Goal: Obtain resource: Download file/media

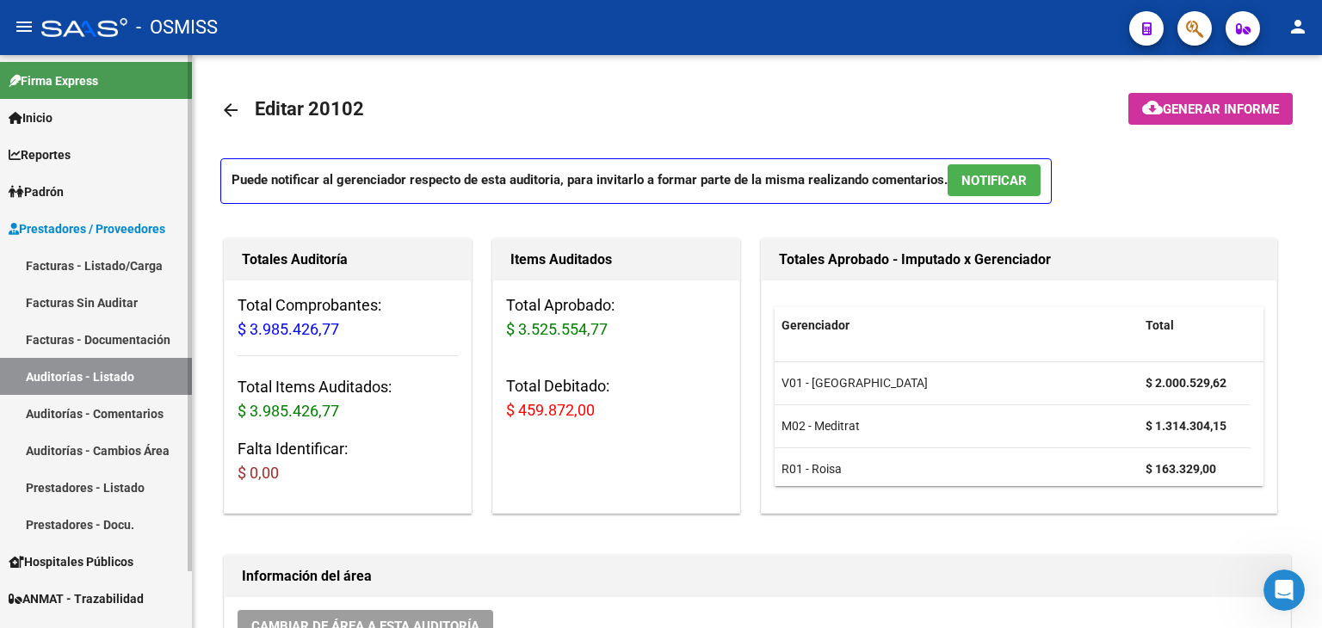
scroll to position [781, 0]
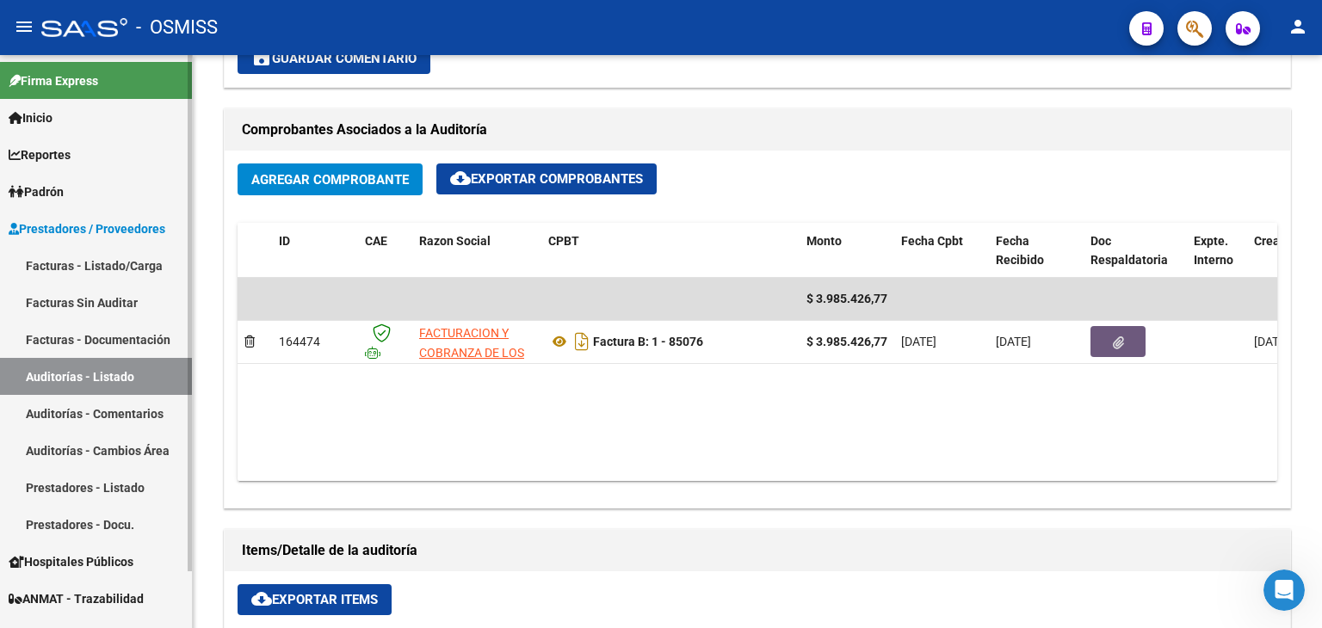
click at [93, 377] on link "Auditorías - Listado" at bounding box center [96, 376] width 192 height 37
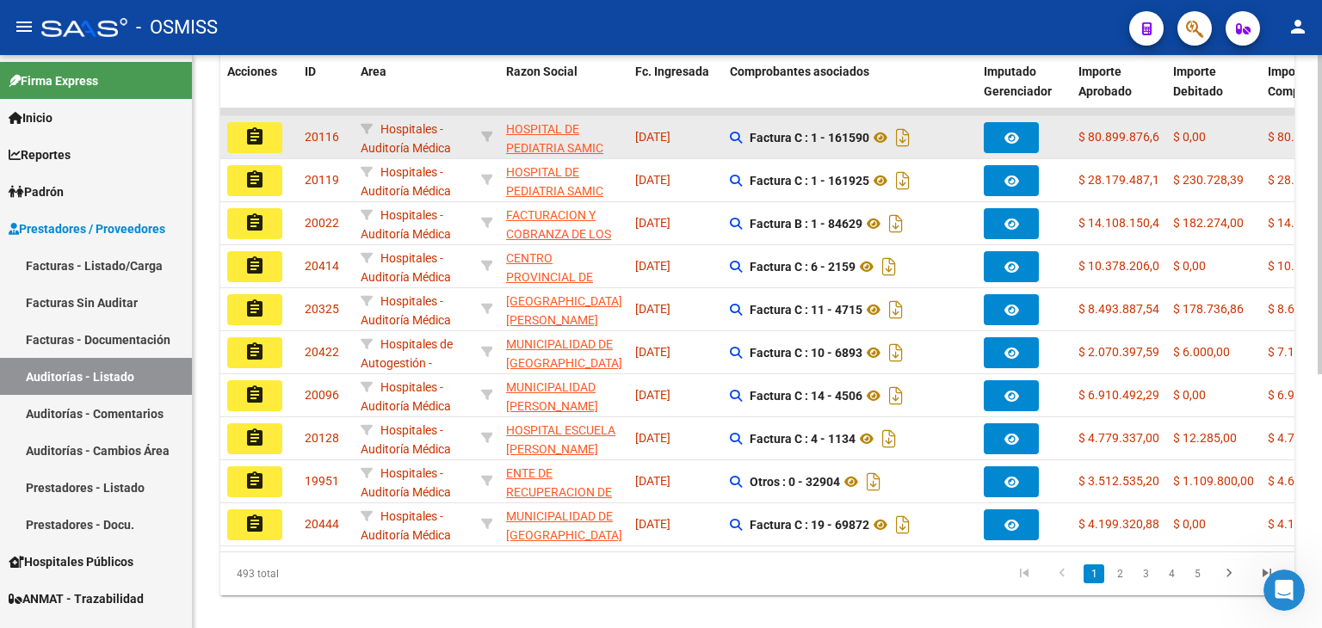
scroll to position [454, 0]
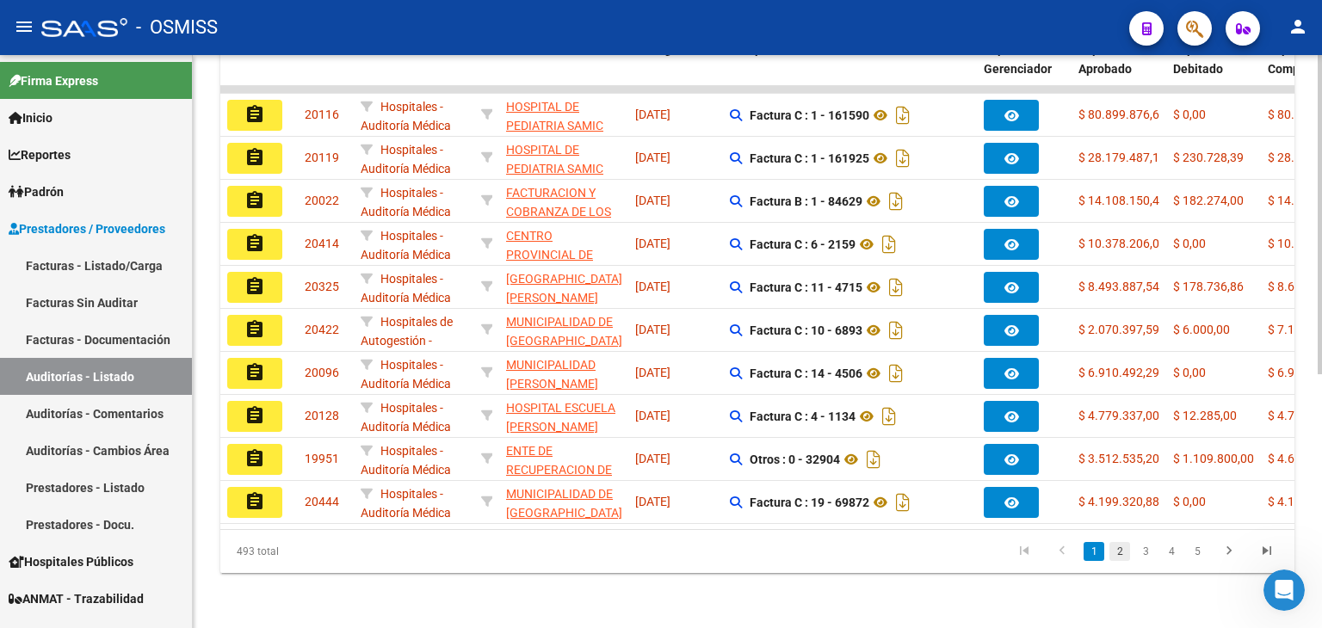
click at [1122, 547] on link "2" at bounding box center [1119, 551] width 21 height 19
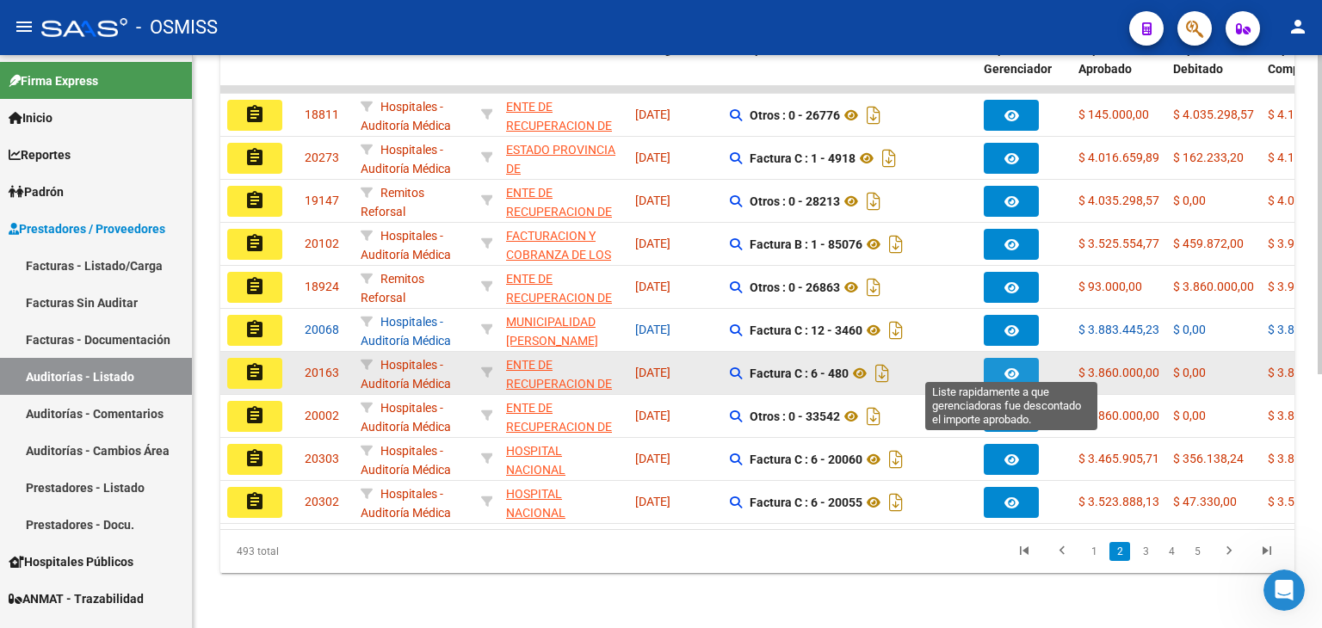
click at [1009, 368] on icon "button" at bounding box center [1011, 374] width 15 height 13
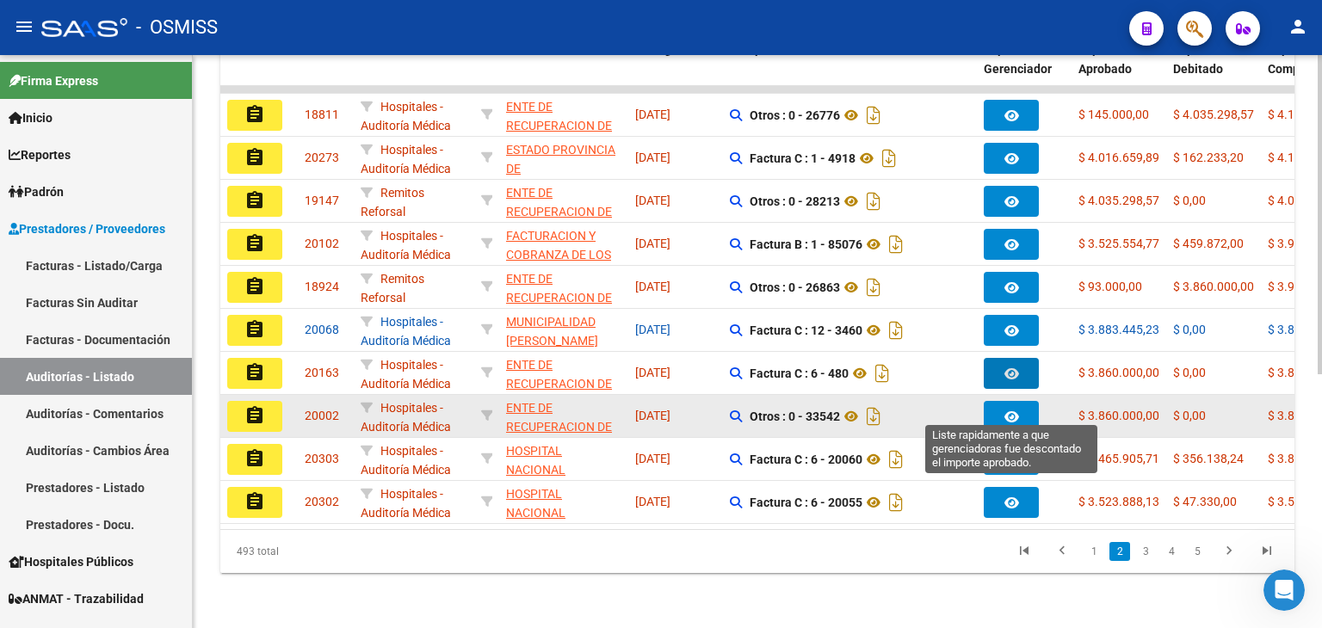
click at [1010, 411] on icon "button" at bounding box center [1011, 417] width 15 height 13
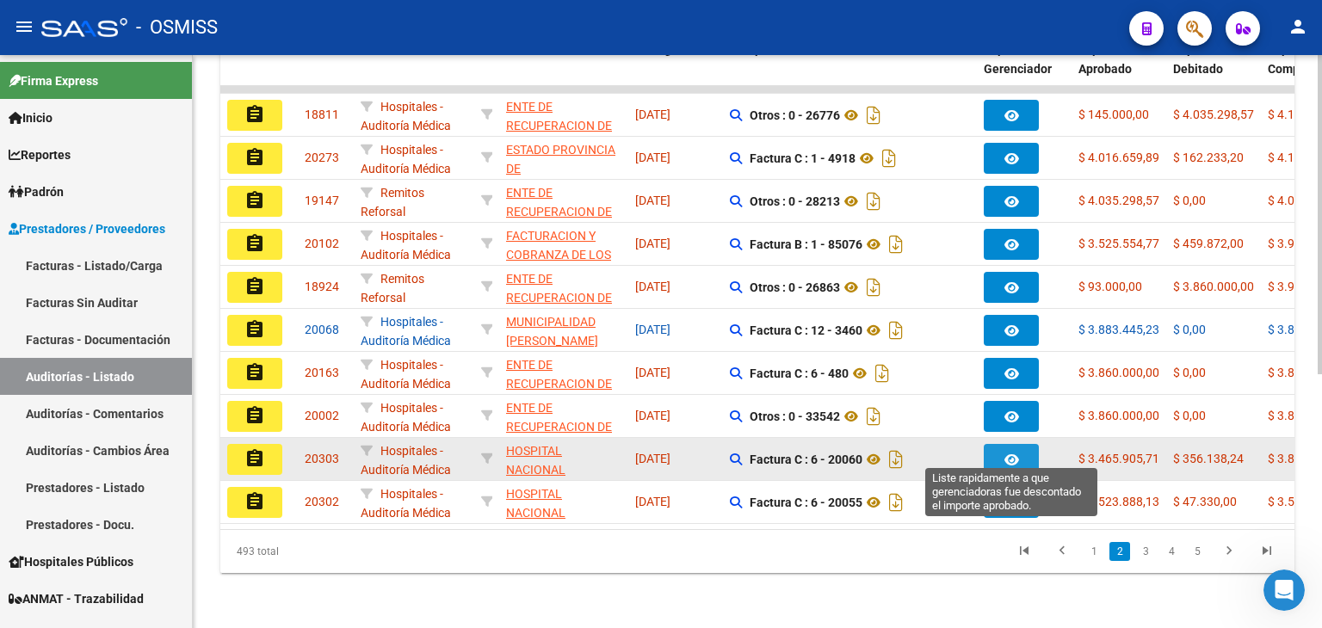
click at [998, 444] on button "button" at bounding box center [1011, 459] width 55 height 31
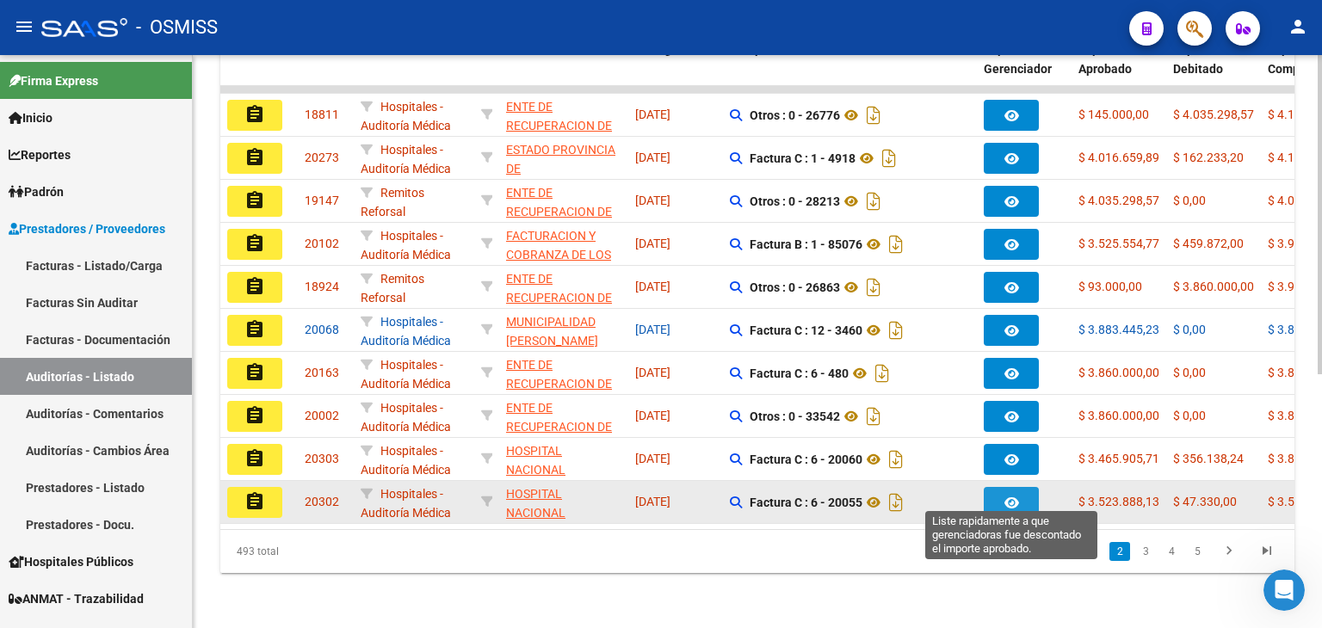
click at [1012, 497] on icon "button" at bounding box center [1011, 503] width 15 height 13
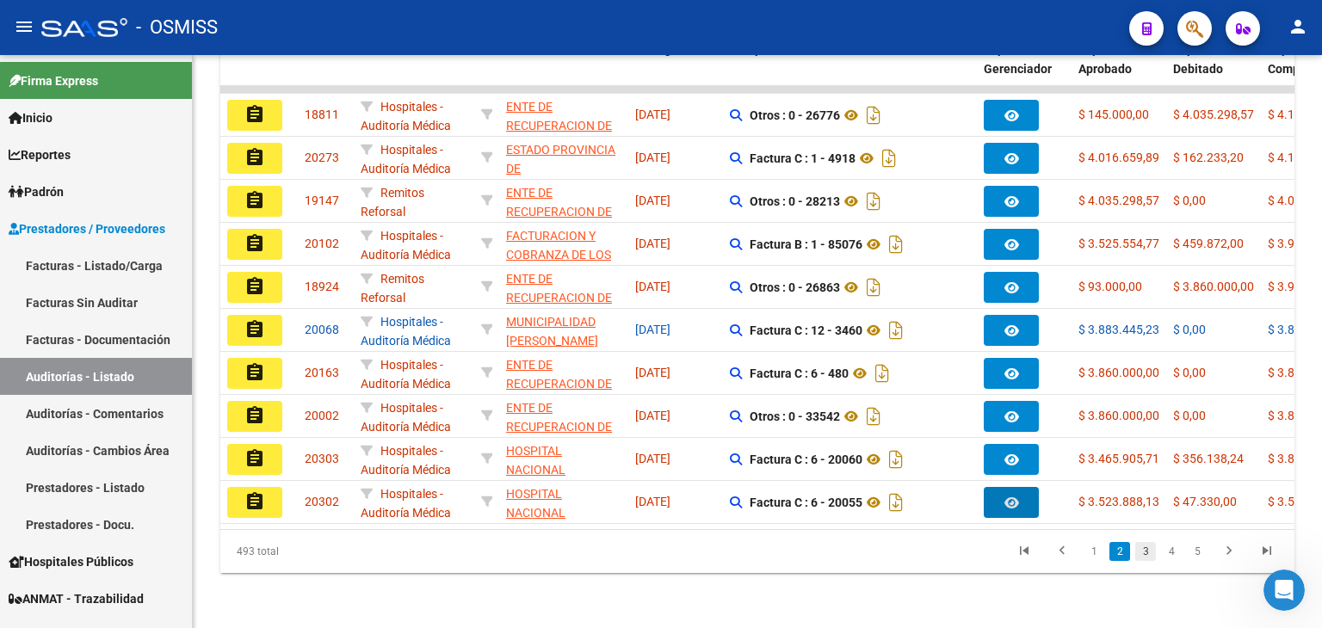
click at [1143, 546] on link "3" at bounding box center [1145, 551] width 21 height 19
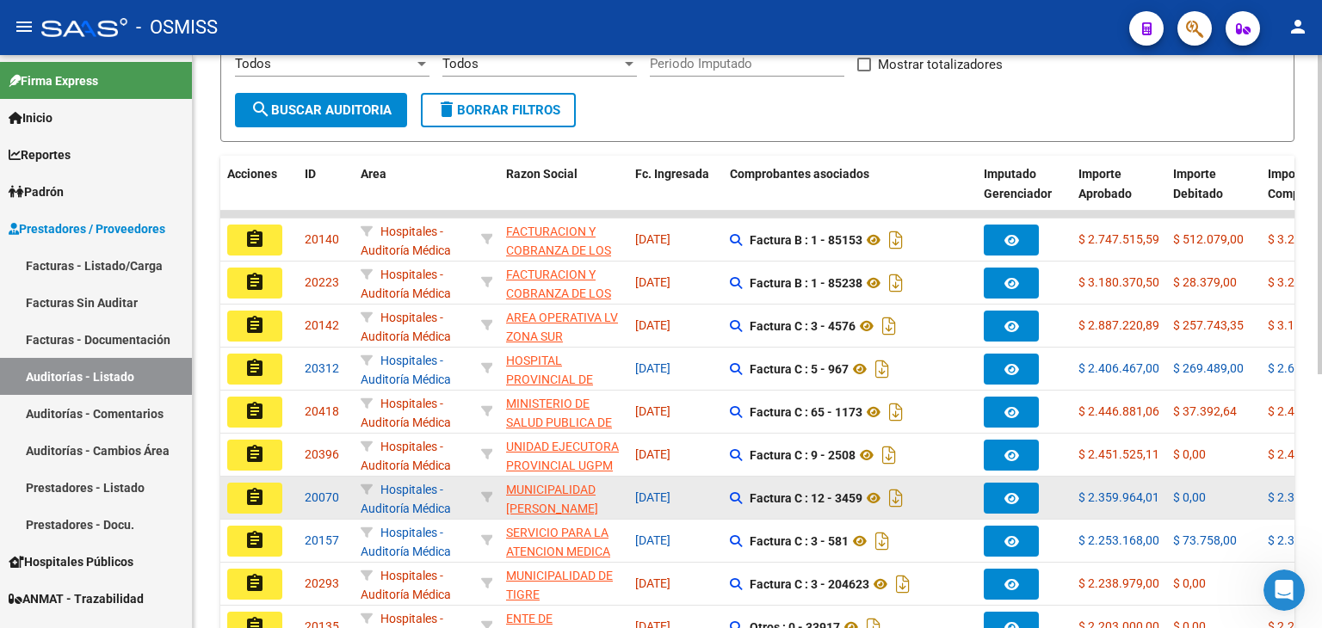
scroll to position [282, 0]
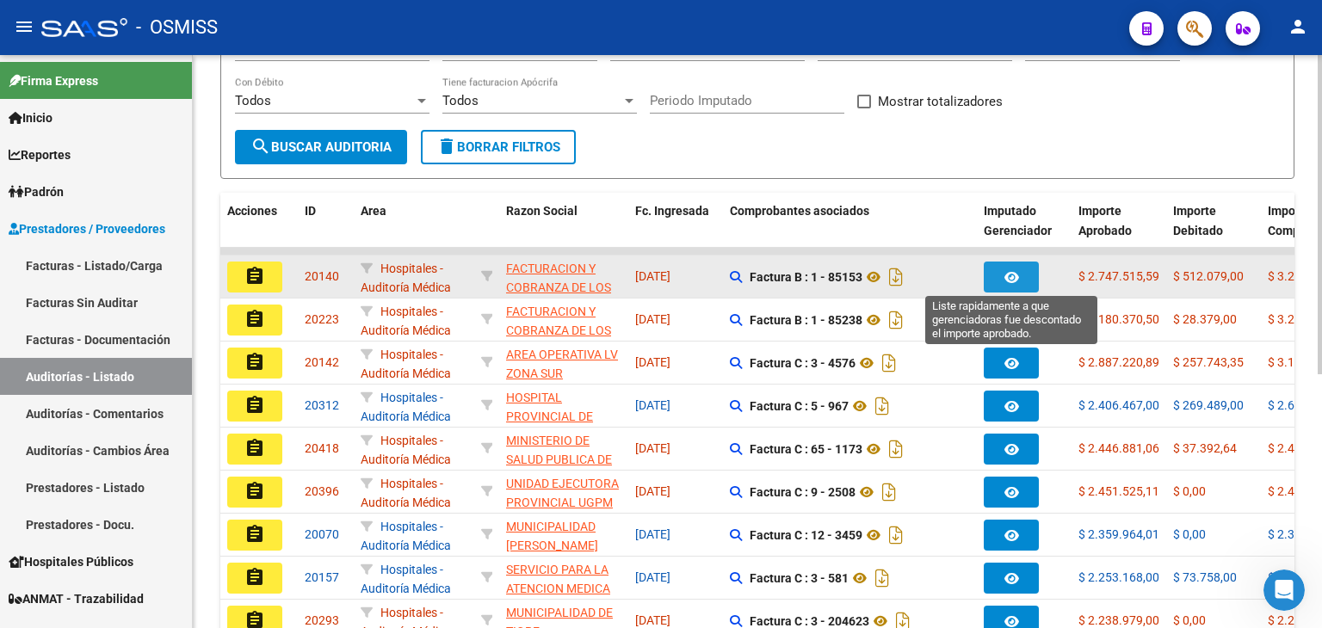
click at [1009, 271] on icon "button" at bounding box center [1011, 277] width 15 height 13
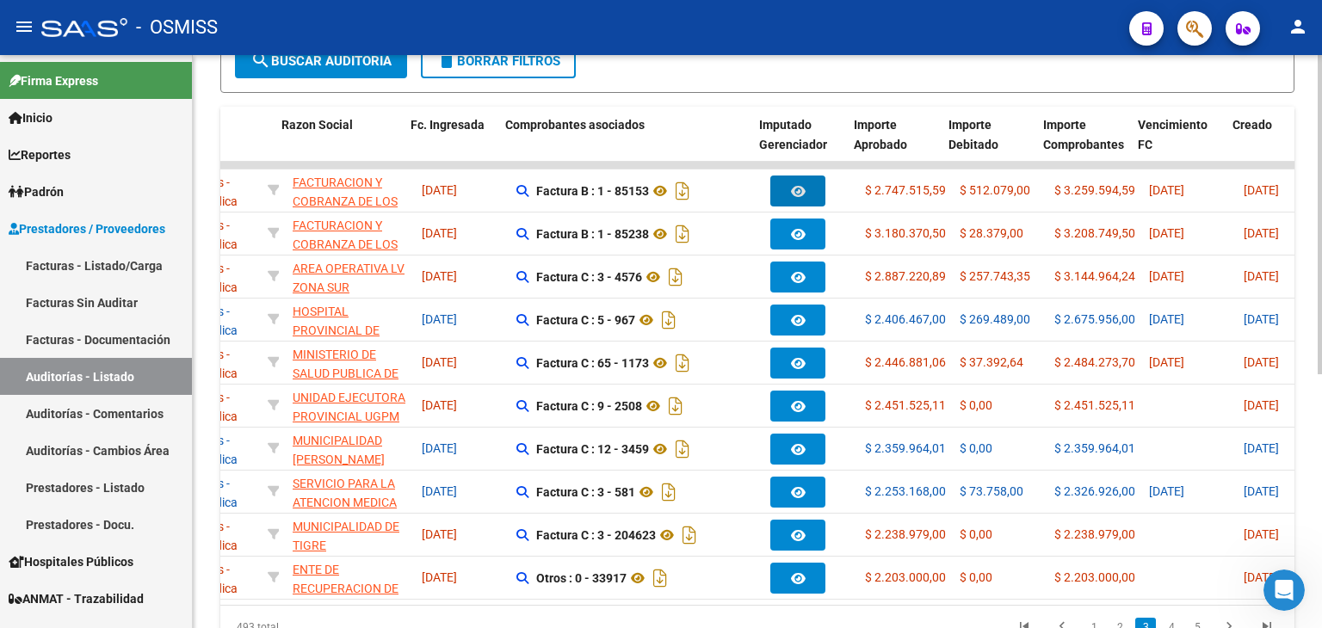
scroll to position [0, 224]
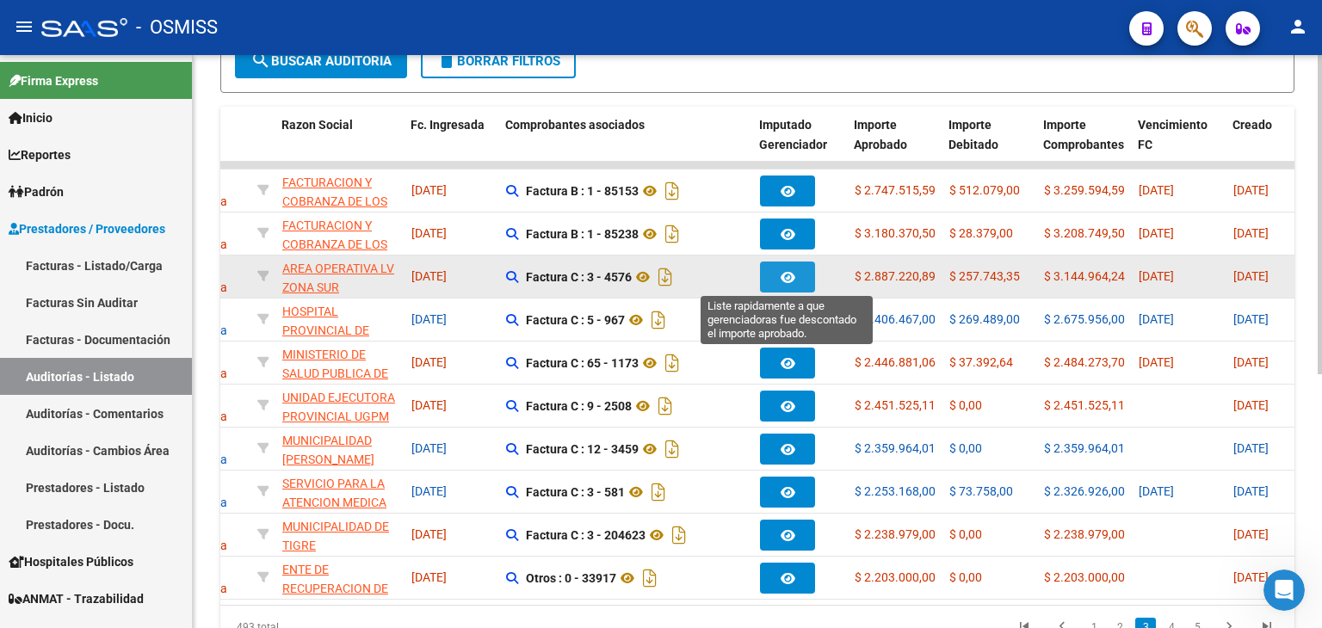
click at [797, 271] on button "button" at bounding box center [787, 277] width 55 height 31
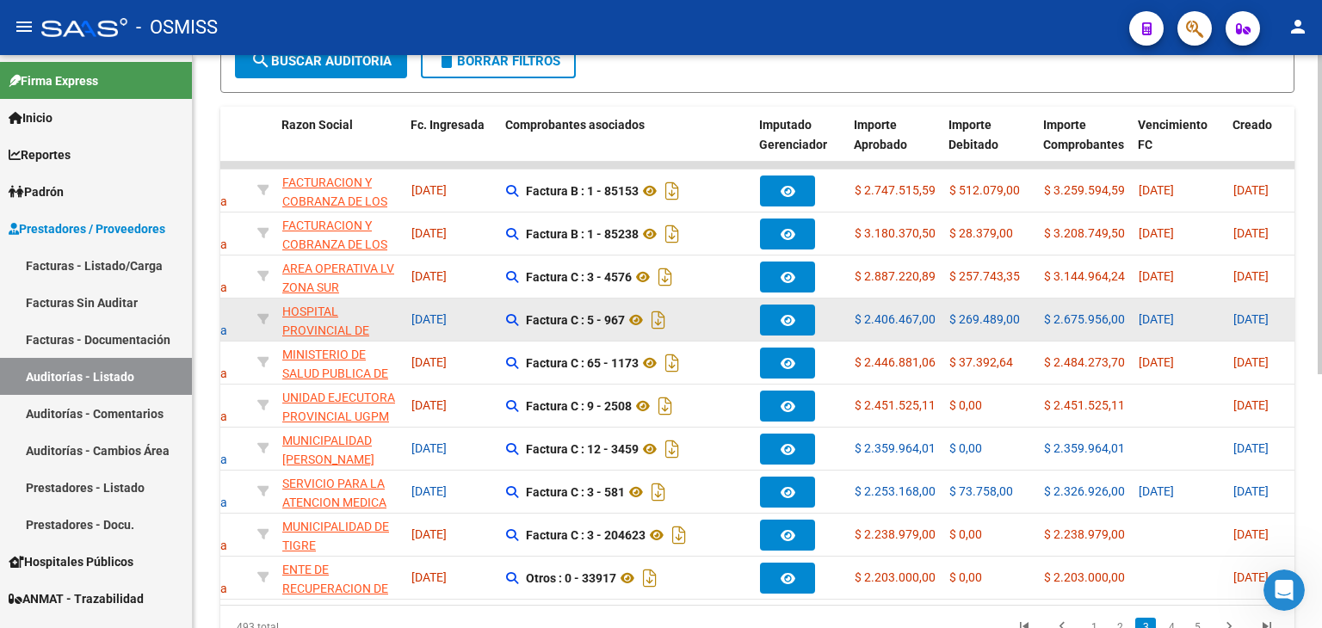
click at [786, 332] on datatable-body-cell at bounding box center [800, 320] width 95 height 42
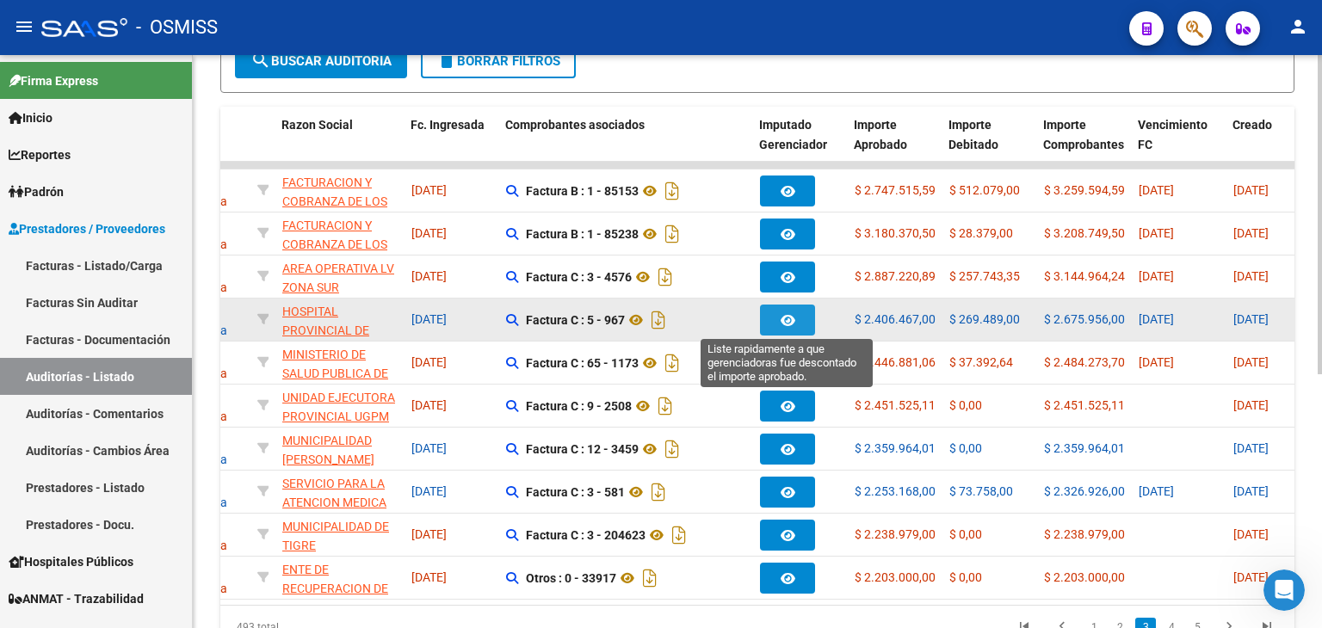
click at [788, 326] on button "button" at bounding box center [787, 320] width 55 height 31
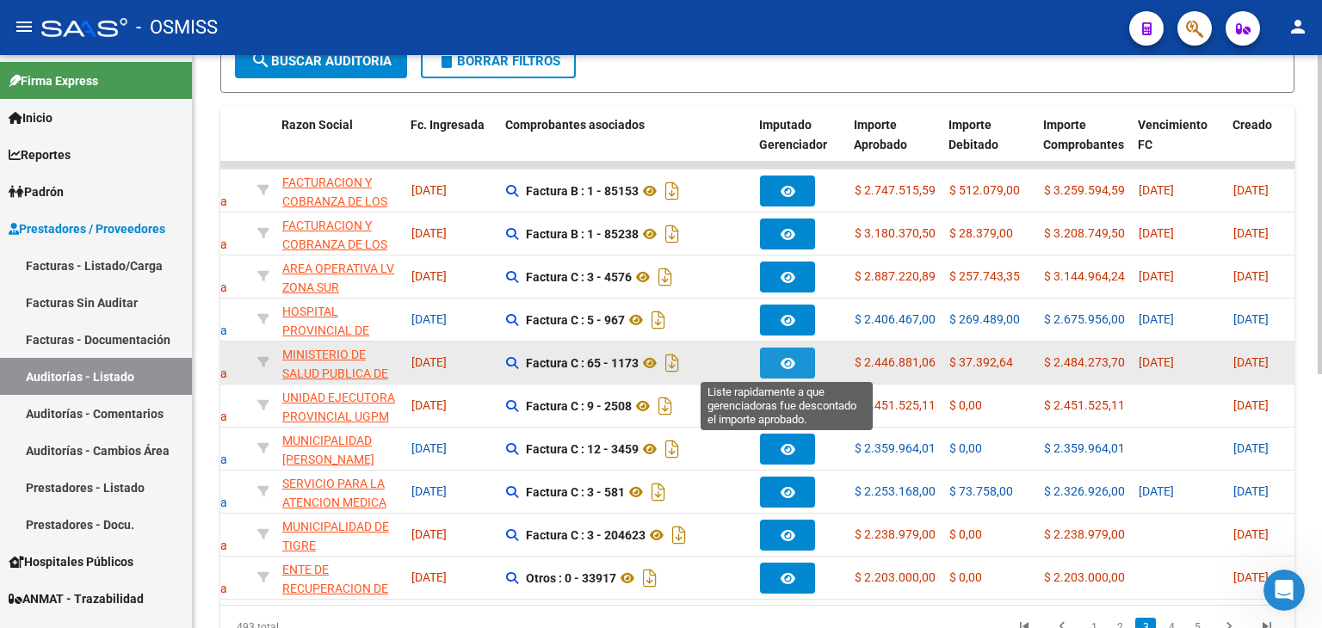
click at [781, 357] on icon "button" at bounding box center [788, 363] width 15 height 13
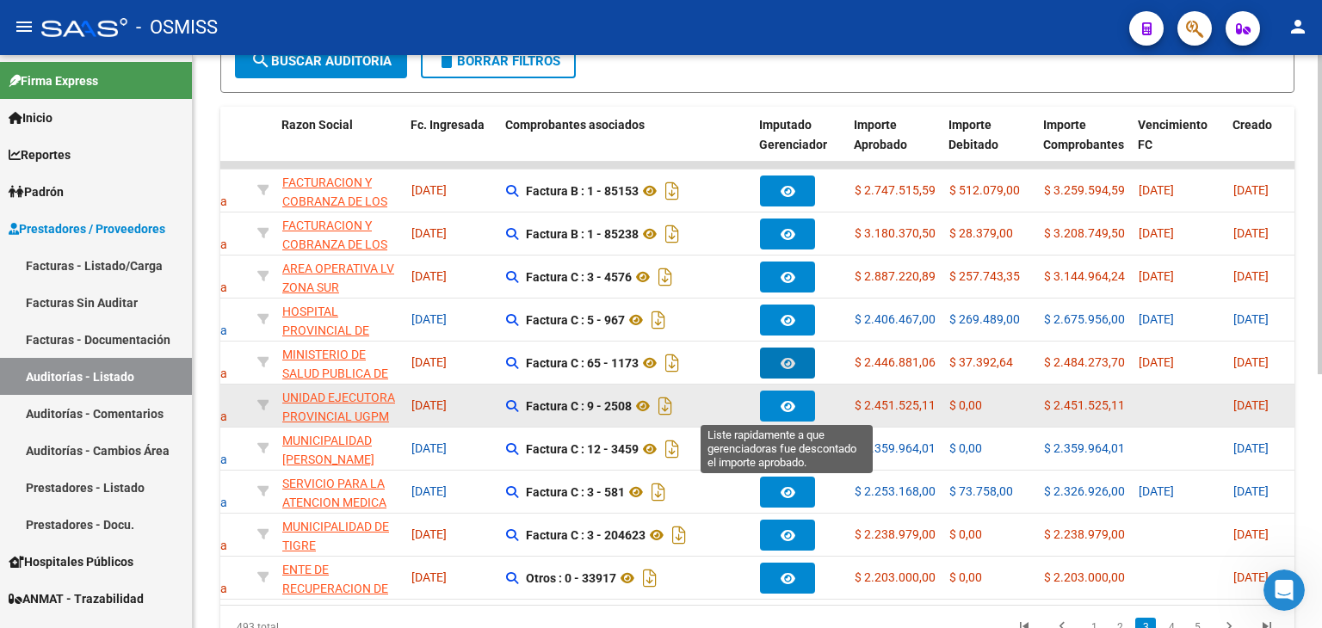
click at [790, 400] on icon "button" at bounding box center [788, 406] width 15 height 13
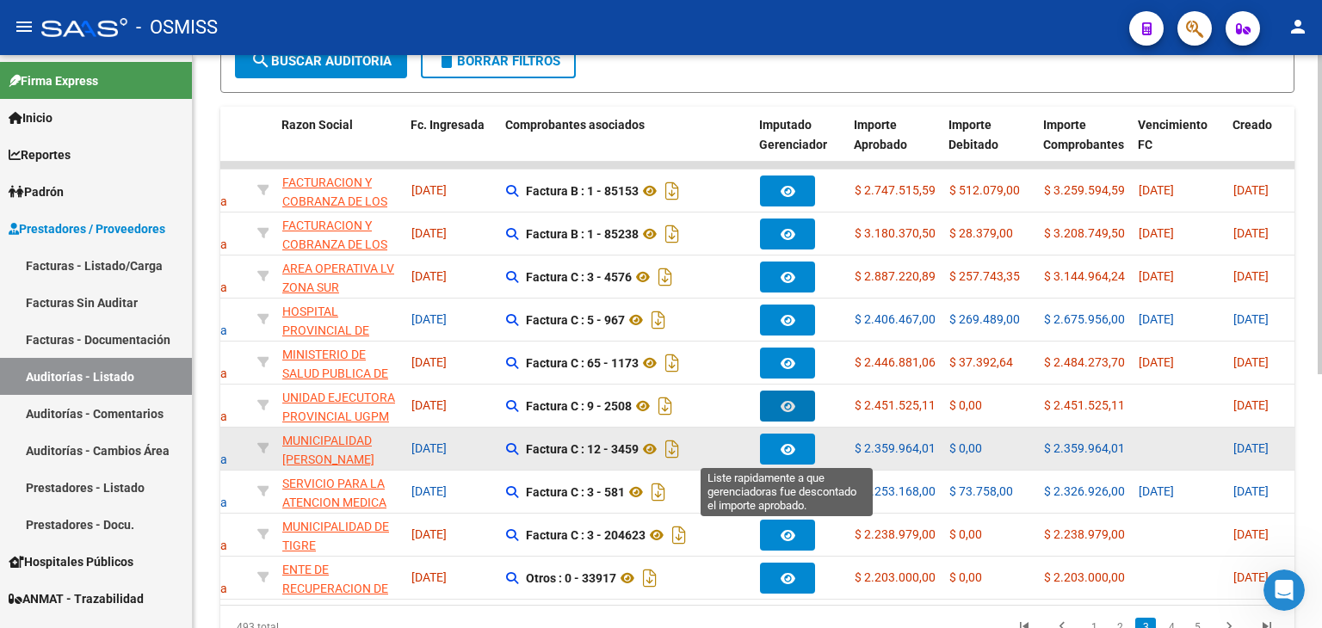
click at [790, 442] on span "button" at bounding box center [788, 449] width 15 height 15
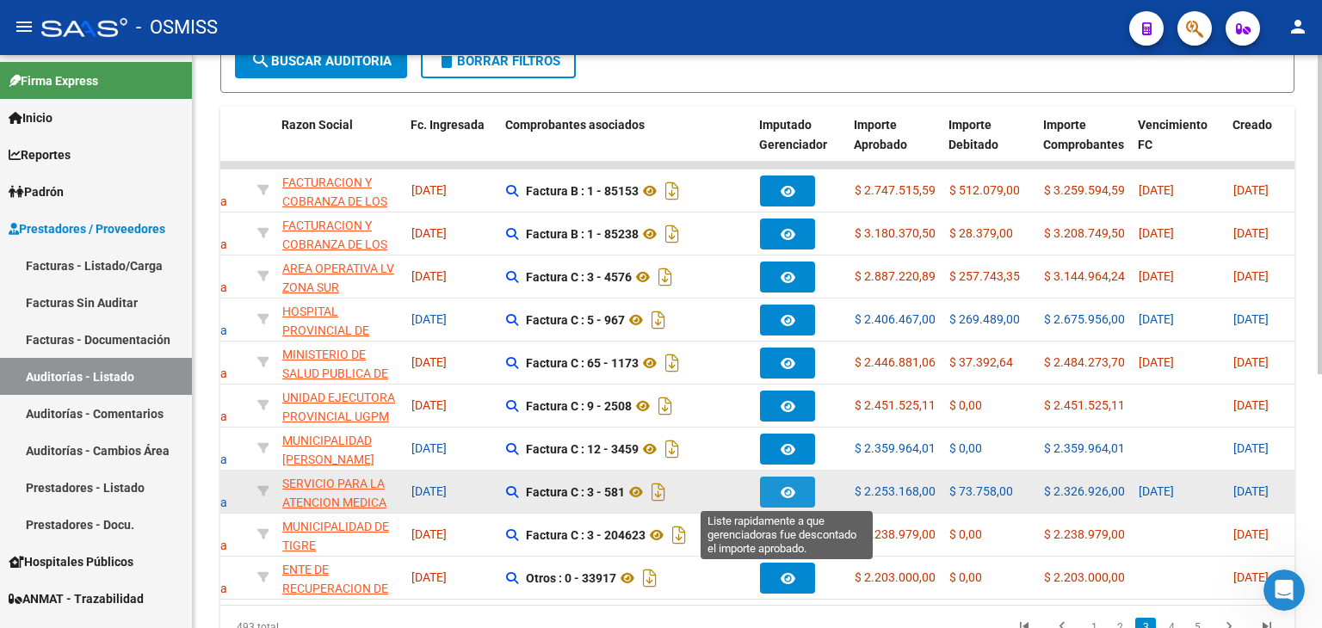
click at [781, 477] on button "button" at bounding box center [787, 492] width 55 height 31
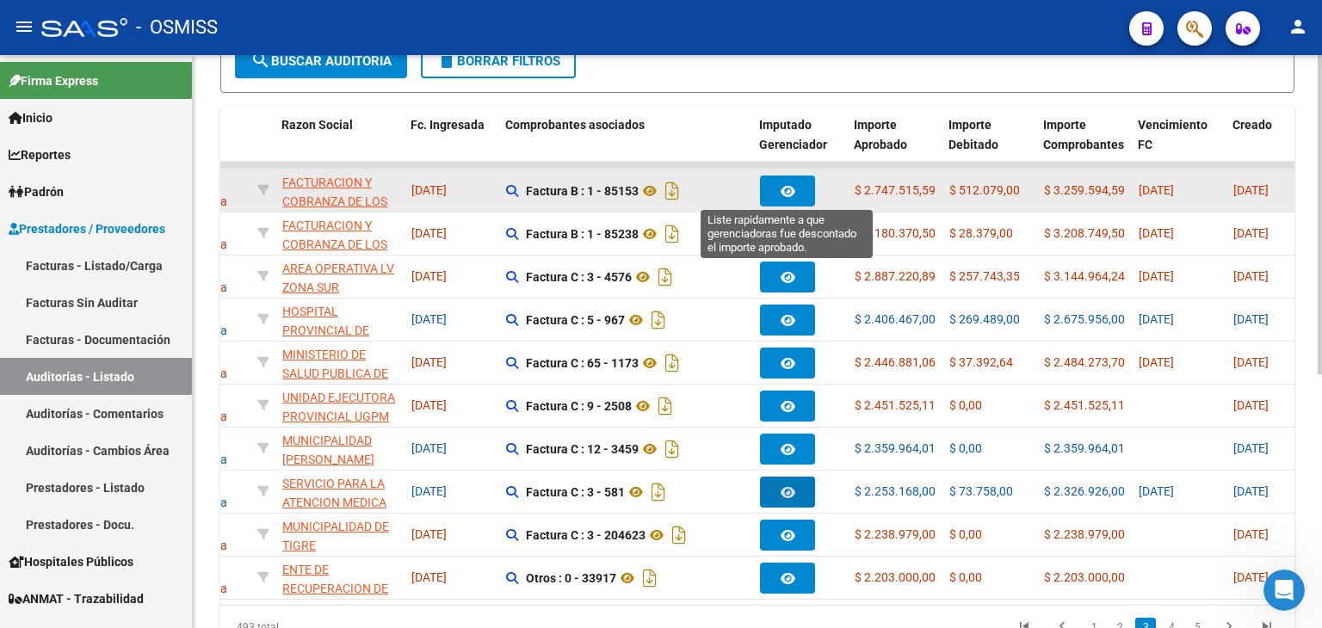
click at [788, 194] on icon "button" at bounding box center [788, 191] width 15 height 13
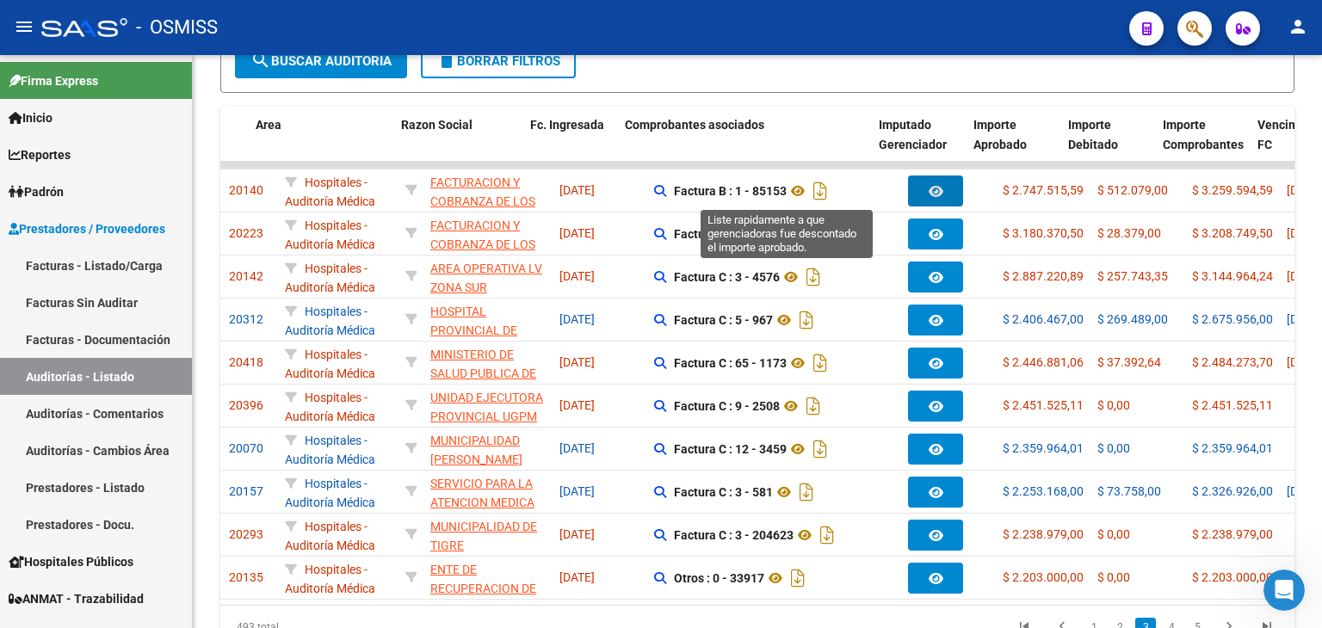
scroll to position [0, 0]
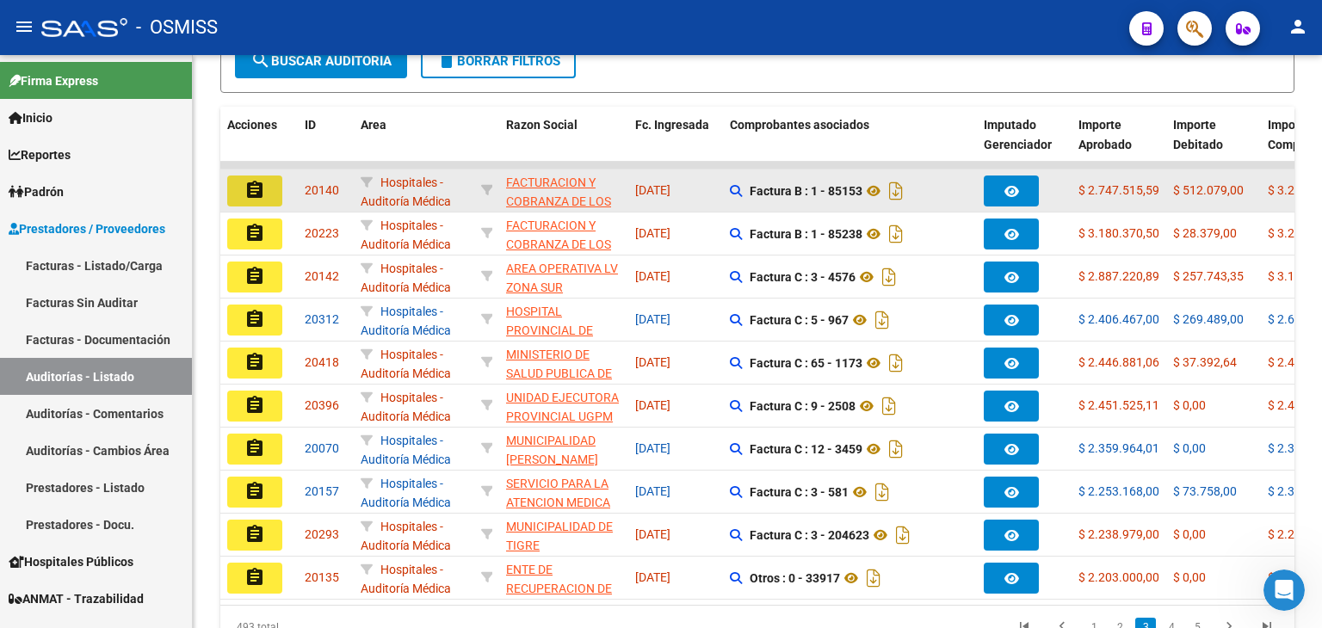
click at [248, 187] on mat-icon "assignment" at bounding box center [254, 190] width 21 height 21
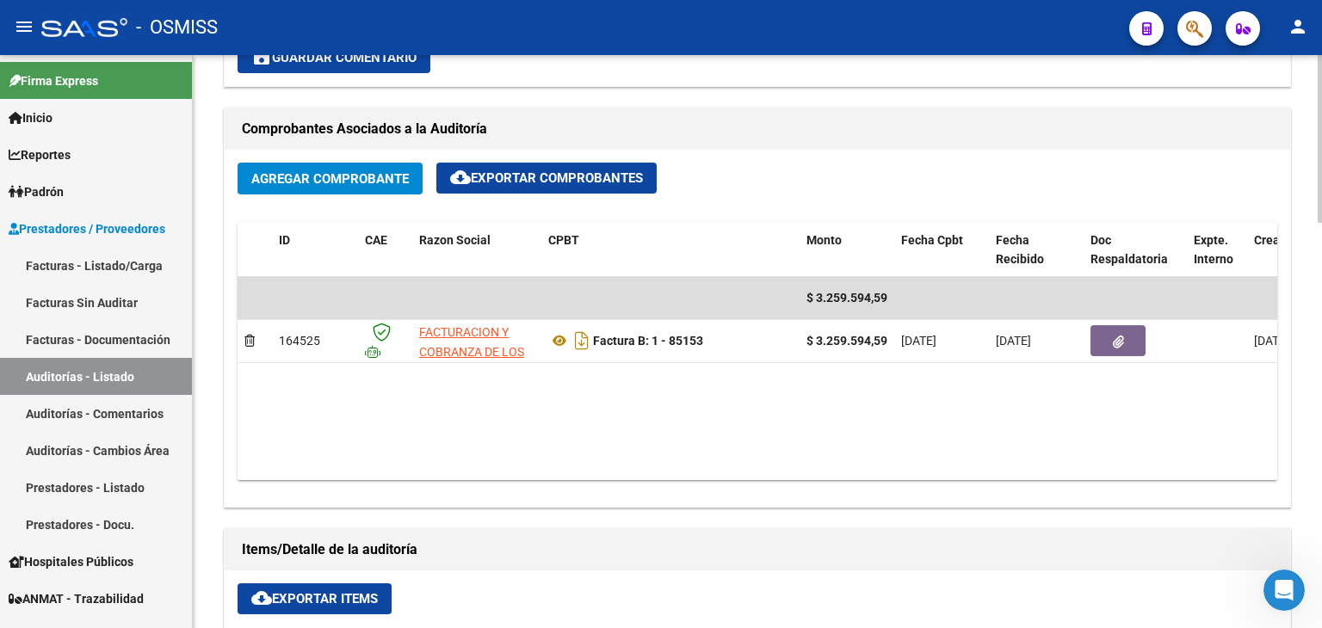
scroll to position [775, 0]
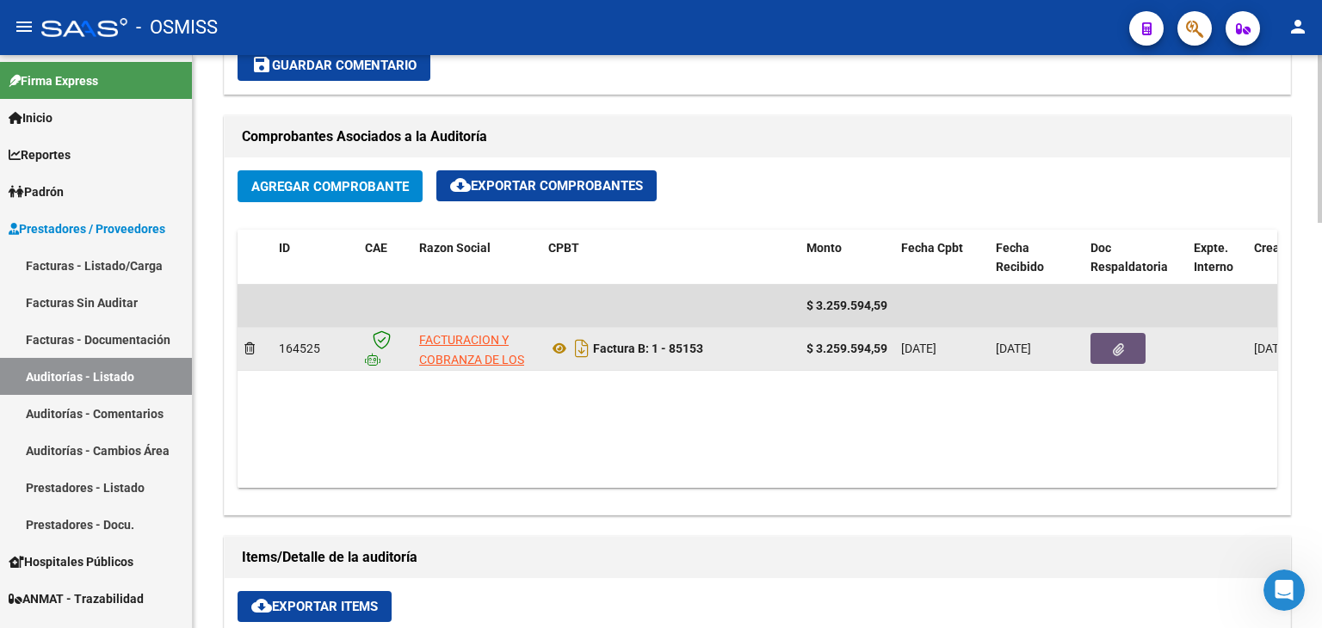
click at [1127, 347] on button "button" at bounding box center [1117, 348] width 55 height 31
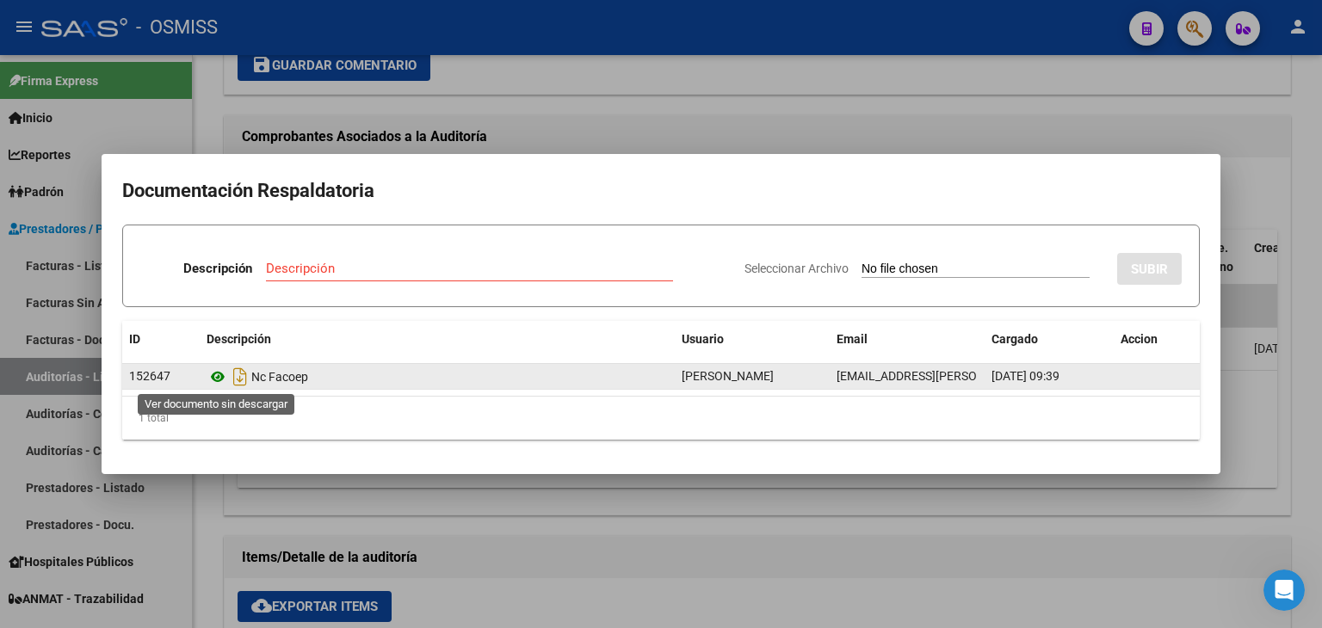
click at [214, 378] on icon at bounding box center [218, 377] width 22 height 21
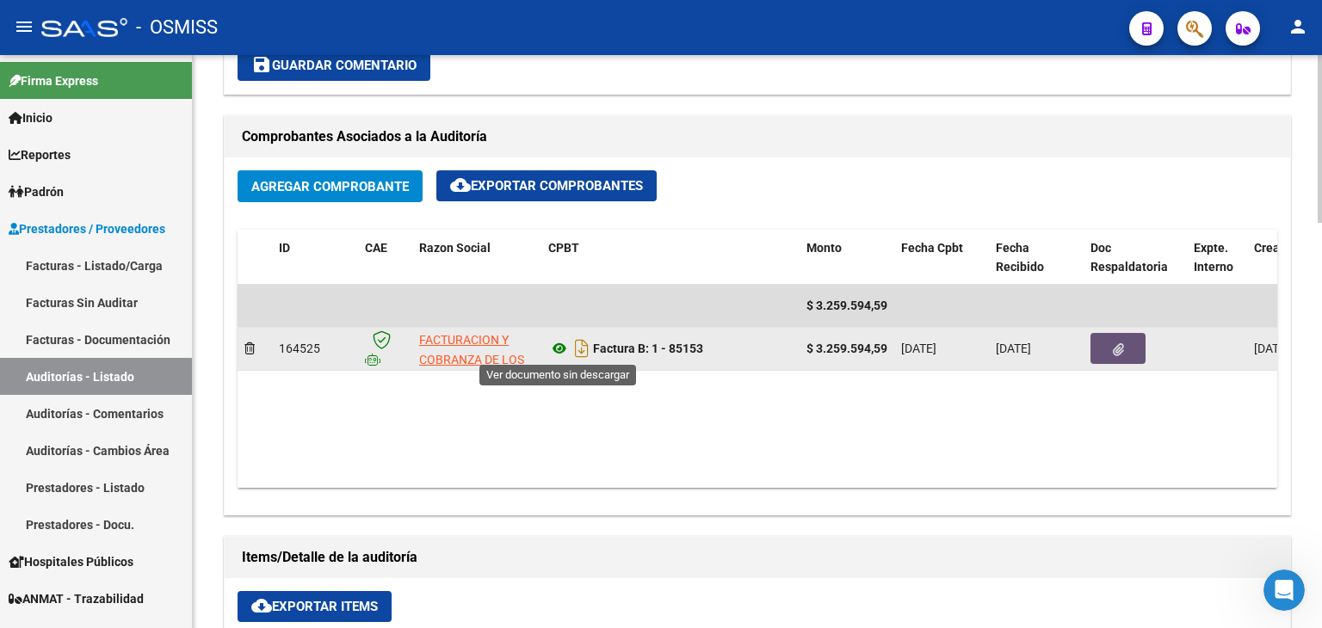
click at [554, 345] on icon at bounding box center [559, 348] width 22 height 21
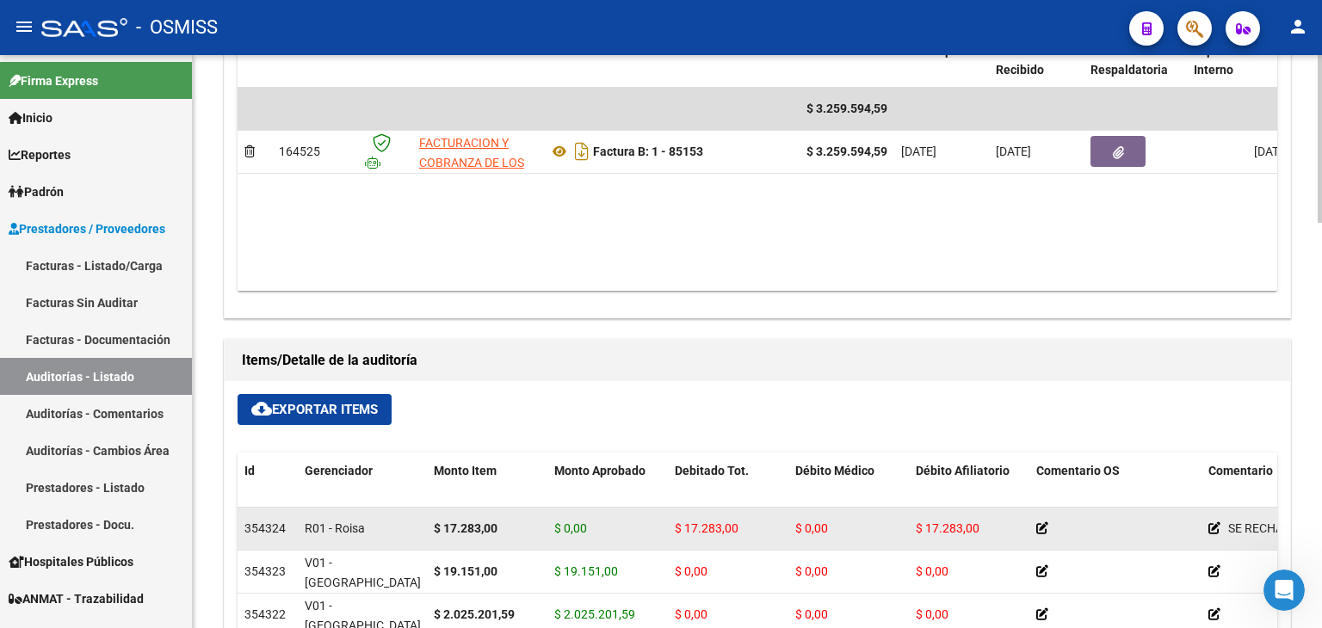
scroll to position [1033, 0]
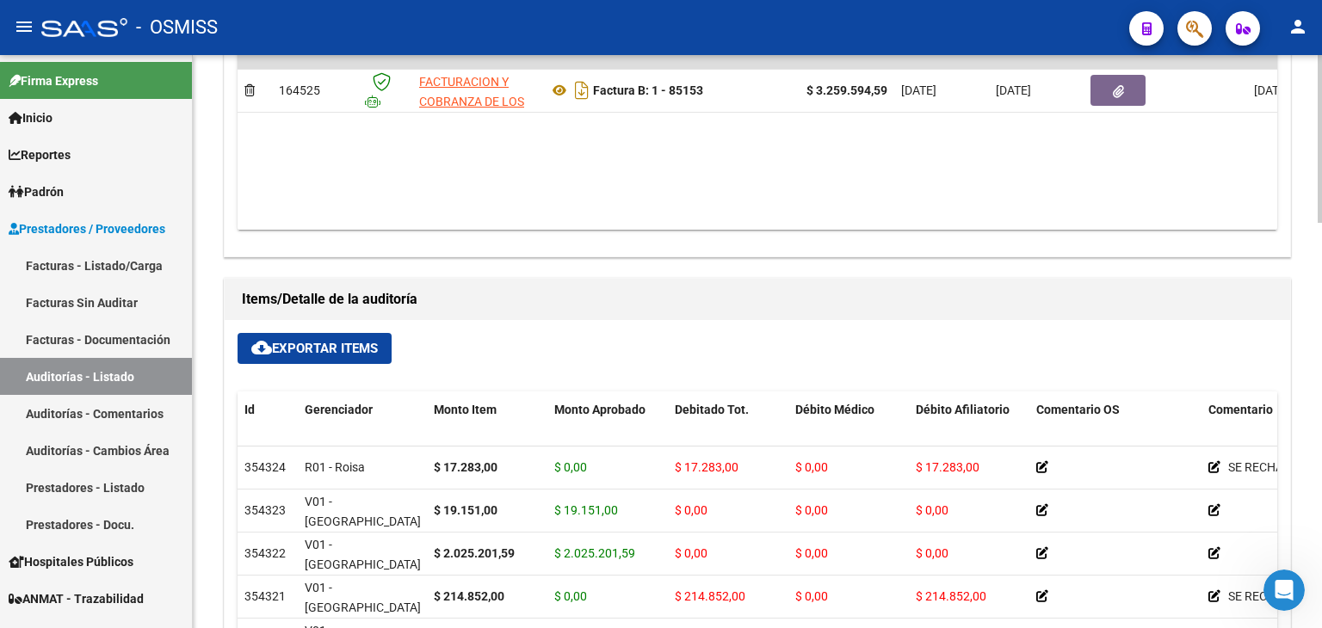
click at [337, 341] on span "cloud_download Exportar Items" at bounding box center [314, 348] width 127 height 15
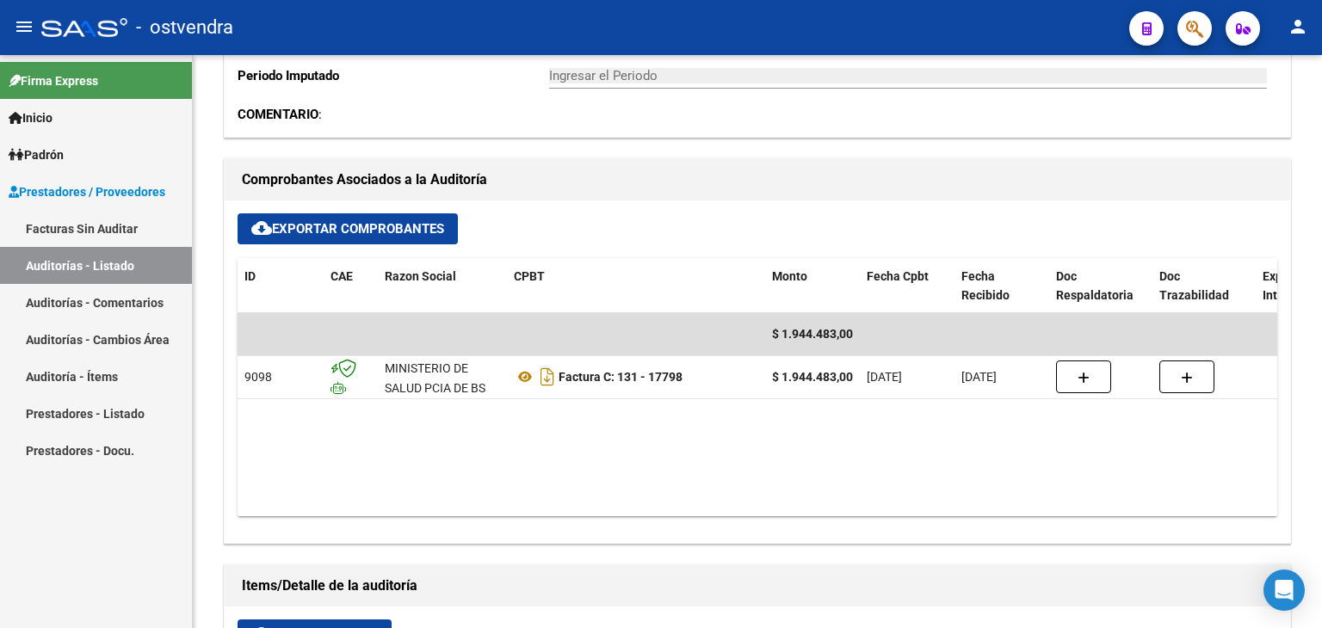
scroll to position [602, 0]
